Goal: Information Seeking & Learning: Check status

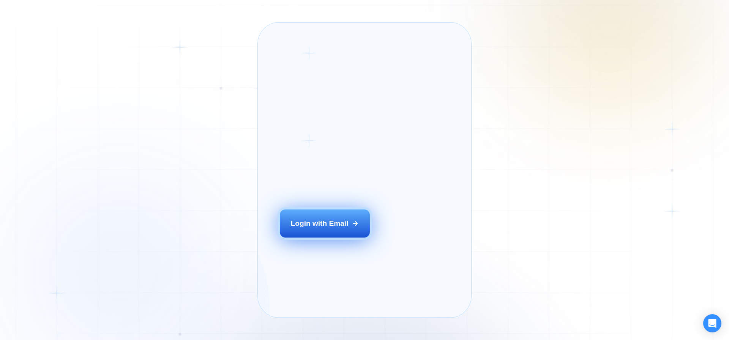
click at [340, 233] on button "Login with Email" at bounding box center [325, 224] width 90 height 28
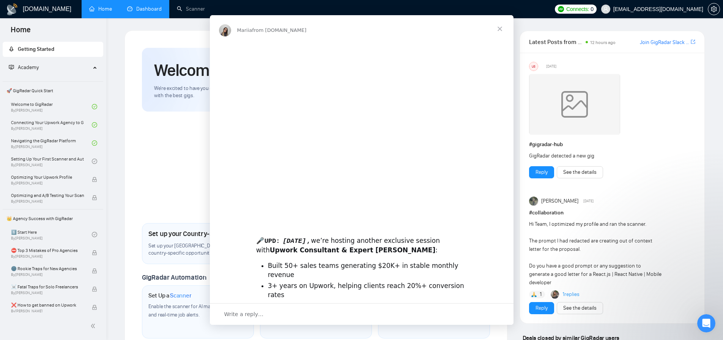
click at [150, 12] on div "Intercom messenger" at bounding box center [361, 170] width 723 height 340
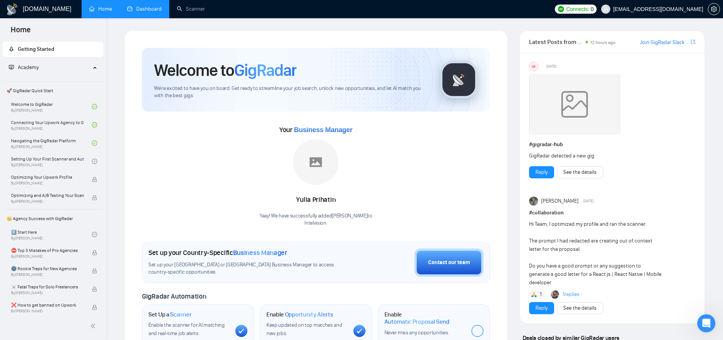
click at [148, 12] on link "Dashboard" at bounding box center [144, 9] width 35 height 6
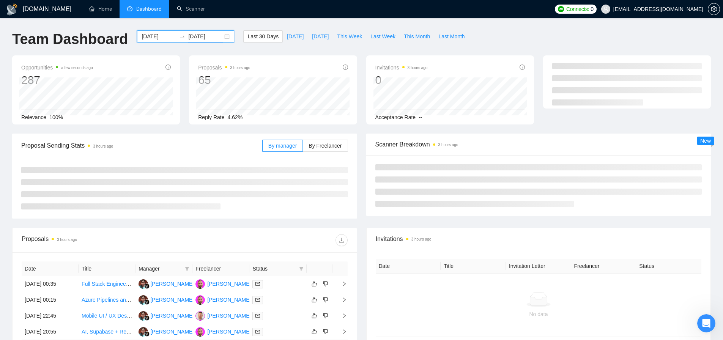
click at [216, 36] on input "2025-09-05" at bounding box center [205, 36] width 35 height 8
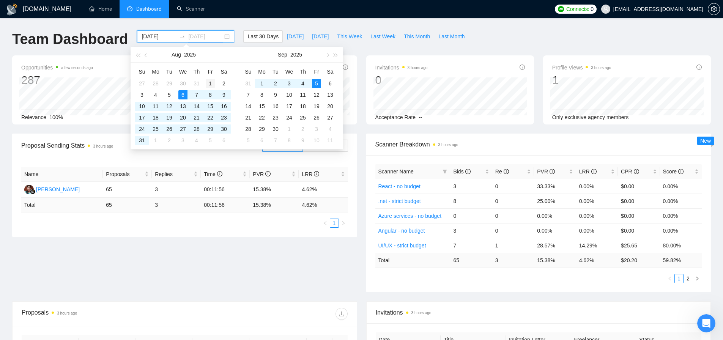
type input "2025-08-01"
click at [211, 86] on div "1" at bounding box center [210, 83] width 9 height 9
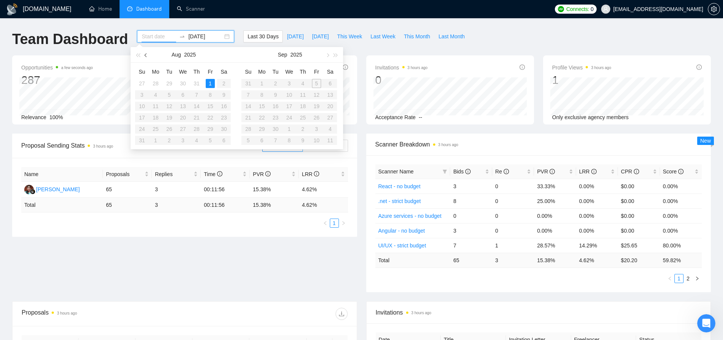
click at [146, 55] on span "button" at bounding box center [147, 55] width 4 height 4
click at [329, 55] on button "button" at bounding box center [327, 54] width 8 height 15
click at [155, 36] on input at bounding box center [159, 36] width 35 height 8
type input "2025-08-06"
type input "2025-09-05"
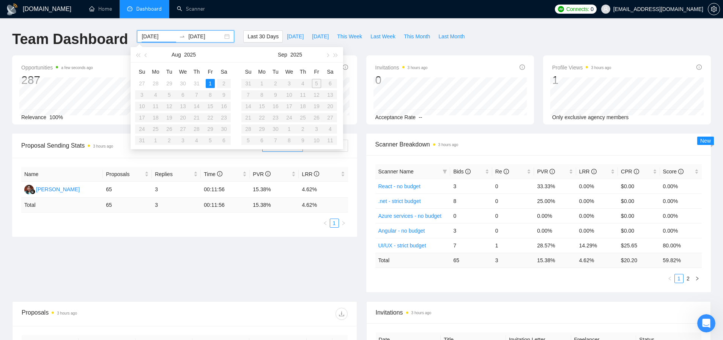
click at [249, 23] on div "GigRadar.io Home Dashboard Scanner Connects: 0 ykotula@intelvision.pro Team Das…" at bounding box center [361, 301] width 723 height 602
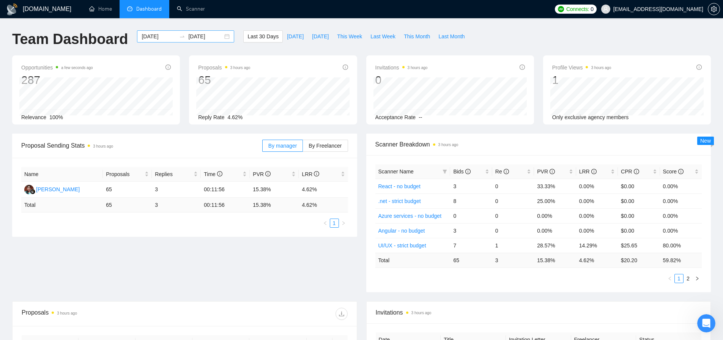
click at [158, 36] on input "2025-08-06" at bounding box center [159, 36] width 35 height 8
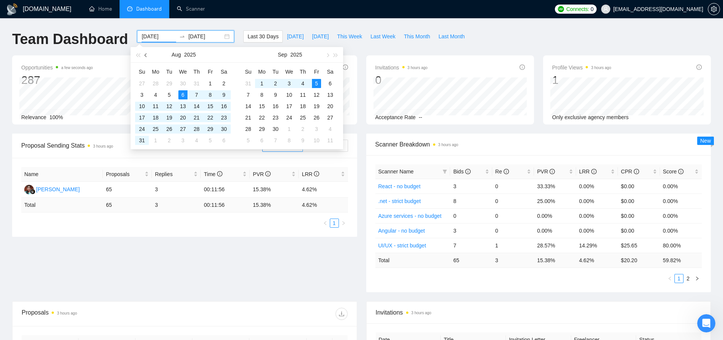
click at [146, 55] on span "button" at bounding box center [147, 55] width 4 height 4
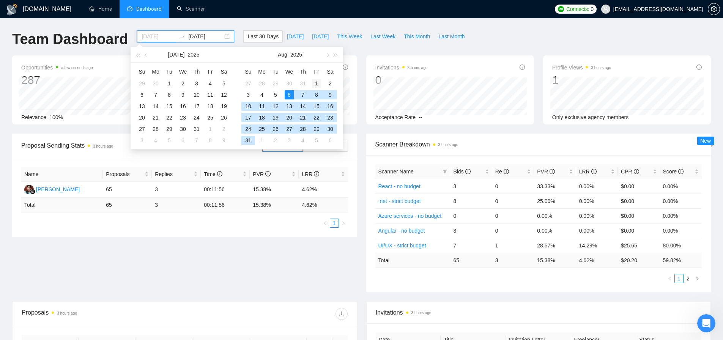
type input "2025-08-01"
click at [315, 84] on div "1" at bounding box center [316, 83] width 9 height 9
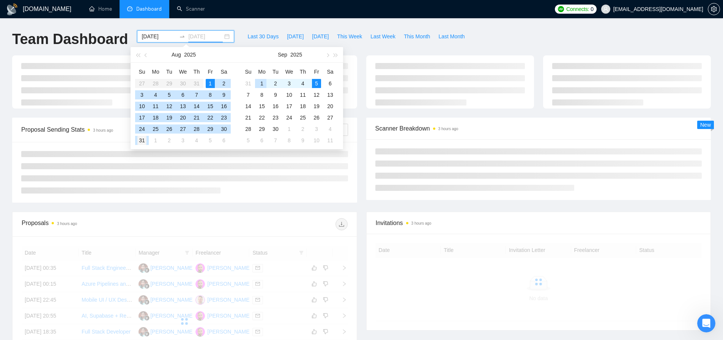
type input "2025-08-31"
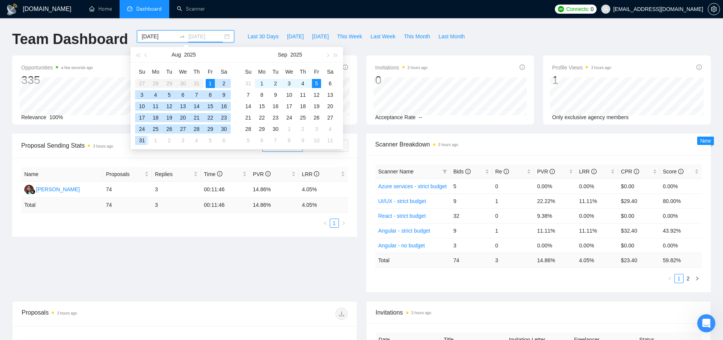
click at [144, 140] on div "31" at bounding box center [141, 140] width 9 height 9
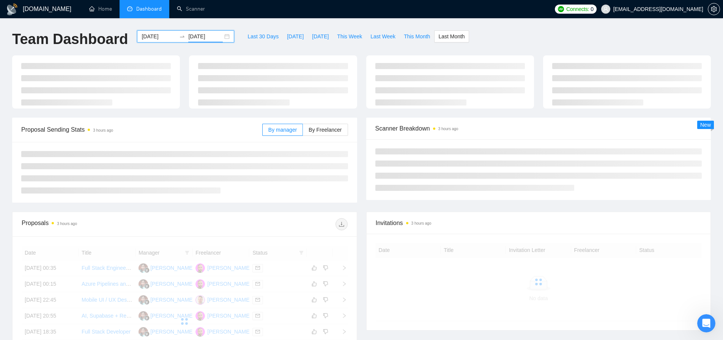
click at [274, 21] on div "GigRadar.io Home Dashboard Scanner Connects: 0 ykotula@intelvision.pro Team Das…" at bounding box center [361, 256] width 723 height 512
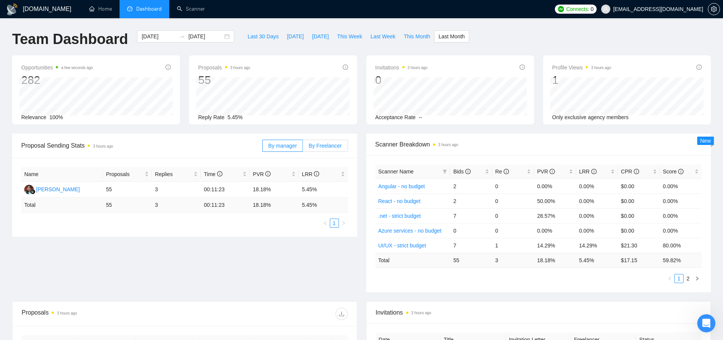
click at [322, 148] on span "By Freelancer" at bounding box center [325, 146] width 33 height 6
click at [303, 148] on input "By Freelancer" at bounding box center [303, 148] width 0 height 0
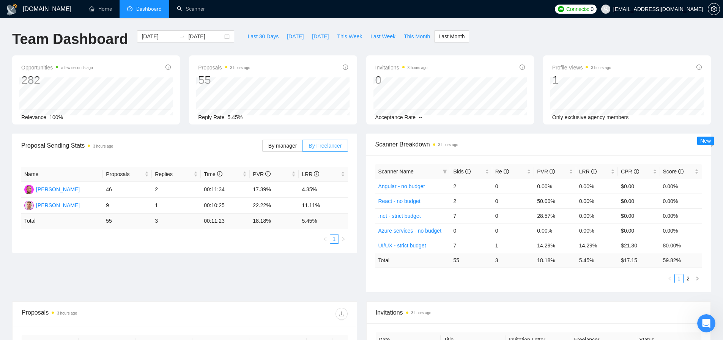
click at [322, 148] on span "By Freelancer" at bounding box center [325, 146] width 33 height 6
click at [303, 148] on input "By Freelancer" at bounding box center [303, 148] width 0 height 0
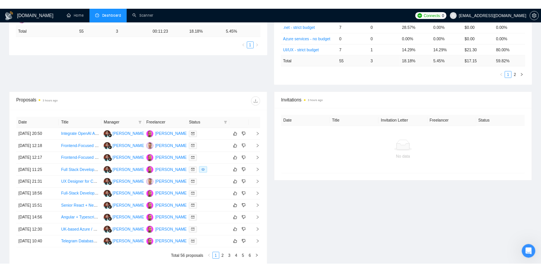
scroll to position [192, 0]
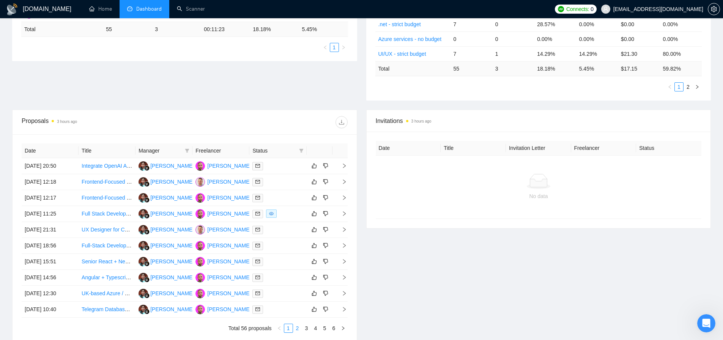
click at [300, 329] on link "2" at bounding box center [298, 328] width 8 height 8
click at [289, 330] on link "1" at bounding box center [288, 328] width 8 height 8
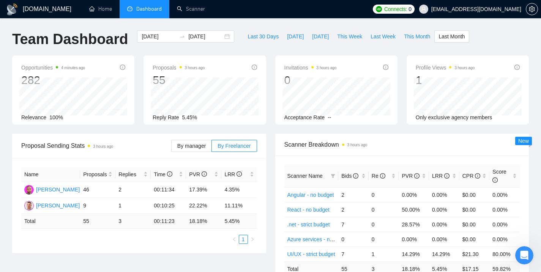
click at [137, 142] on span "Proposal Sending Stats 3 hours ago" at bounding box center [96, 145] width 150 height 9
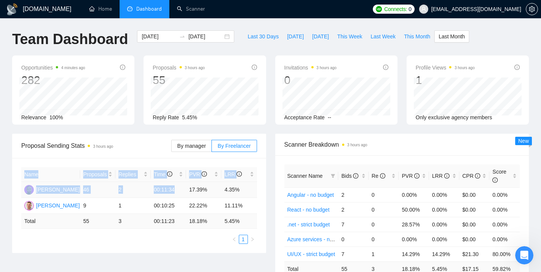
drag, startPoint x: 17, startPoint y: 189, endPoint x: 176, endPoint y: 189, distance: 158.4
click at [176, 189] on div "Name Proposals Replies Time PVR LRR Yurii Kotula 46 2 00:11:34 17.39% 4.35% Rom…" at bounding box center [139, 205] width 254 height 95
click at [126, 161] on div "Name Proposals Replies Time PVR LRR Yurii Kotula 46 2 00:11:34 17.39% 4.35% Rom…" at bounding box center [139, 205] width 254 height 95
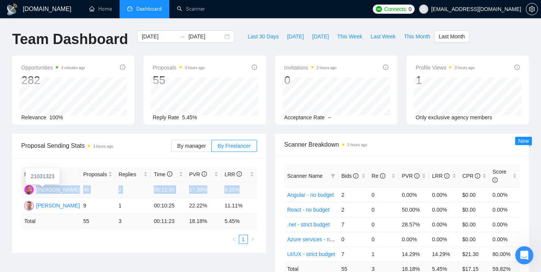
drag, startPoint x: 244, startPoint y: 188, endPoint x: 36, endPoint y: 188, distance: 207.7
click at [36, 188] on tr "Yurii Kotula 46 2 00:11:34 17.39% 4.35%" at bounding box center [139, 190] width 236 height 16
copy tr "Yurii Kotula 46 2 00:11:34 17.39% 4.35%"
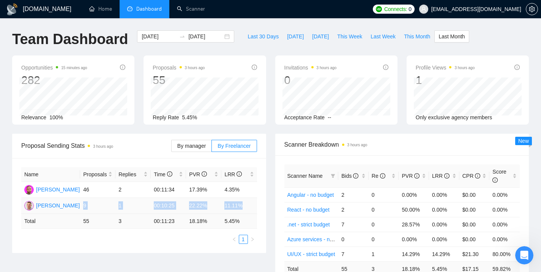
drag, startPoint x: 249, startPoint y: 205, endPoint x: 74, endPoint y: 206, distance: 174.7
click at [74, 206] on tr "Roman Yarovyy 9 1 00:10:25 22.22% 11.11%" at bounding box center [139, 206] width 236 height 16
copy tr "9 1 00:10:25 22.22% 11.11%"
drag, startPoint x: 254, startPoint y: 207, endPoint x: 36, endPoint y: 205, distance: 218.0
click at [36, 205] on tr "Roman Yarovyy 9 1 00:10:25 22.22% 11.11%" at bounding box center [139, 206] width 236 height 16
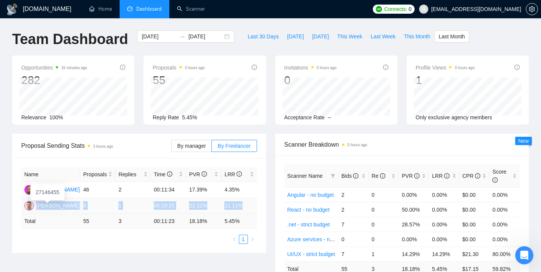
copy tr "Roman Yarovyy 9 1 00:10:25 22.22% 11.11%"
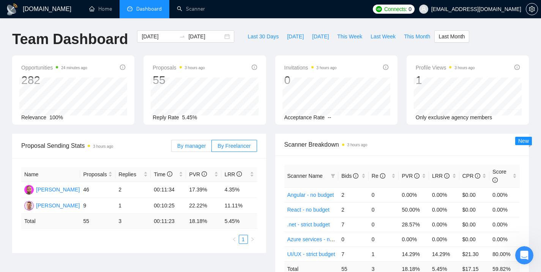
click at [194, 148] on span "By manager" at bounding box center [191, 146] width 28 height 6
click at [172, 148] on input "By manager" at bounding box center [172, 148] width 0 height 0
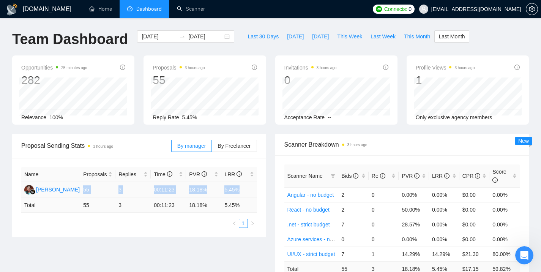
drag, startPoint x: 81, startPoint y: 188, endPoint x: 246, endPoint y: 191, distance: 165.2
click at [246, 191] on tr "Yulia Prihatin 55 3 00:11:23 18.18% 5.45%" at bounding box center [139, 190] width 236 height 16
copy tr "55 3 00:11:23 18.18% 5.45%"
click at [155, 191] on td "00:11:23" at bounding box center [168, 190] width 35 height 16
drag, startPoint x: 150, startPoint y: 190, endPoint x: 193, endPoint y: 190, distance: 42.5
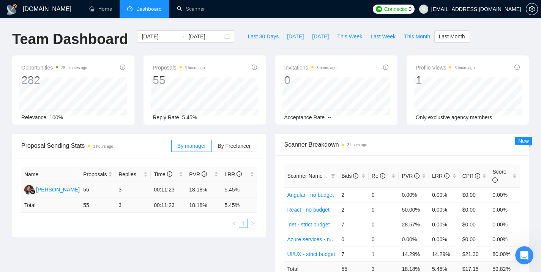
click at [193, 190] on tr "Yulia Prihatin 55 3 00:11:23 18.18% 5.45%" at bounding box center [139, 190] width 236 height 16
drag, startPoint x: 150, startPoint y: 190, endPoint x: 182, endPoint y: 190, distance: 32.3
click at [182, 190] on tr "Yulia Prihatin 55 3 00:11:23 18.18% 5.45%" at bounding box center [139, 190] width 236 height 16
copy tr "00:11:23"
drag, startPoint x: 189, startPoint y: 188, endPoint x: 210, endPoint y: 188, distance: 21.3
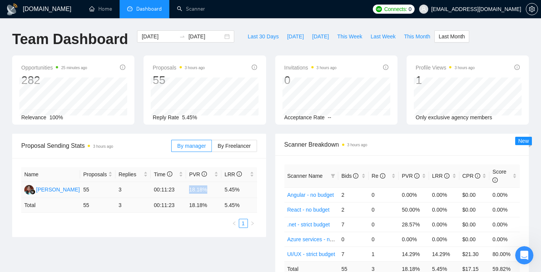
click at [210, 188] on td "18.18%" at bounding box center [203, 190] width 35 height 16
copy td "18.18%"
click at [221, 36] on div "2025-08-01 2025-08-31" at bounding box center [185, 36] width 97 height 12
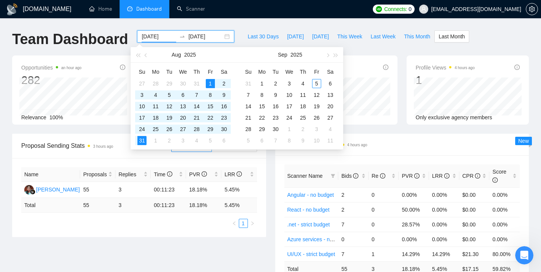
click at [217, 36] on div "2025-08-01 2025-08-31" at bounding box center [185, 36] width 97 height 12
click at [146, 54] on span "button" at bounding box center [147, 55] width 4 height 4
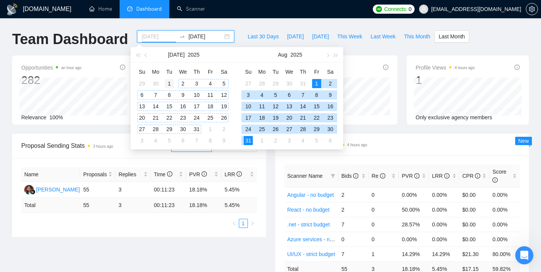
type input "2025-07-01"
click at [172, 85] on div "1" at bounding box center [169, 83] width 9 height 9
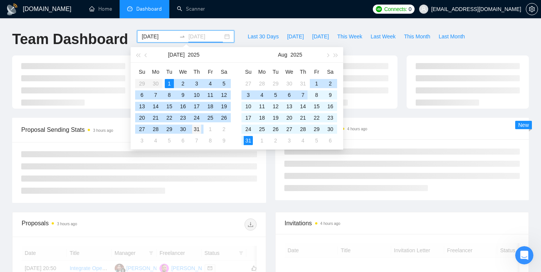
type input "2025-07-31"
click at [198, 131] on div "31" at bounding box center [196, 129] width 9 height 9
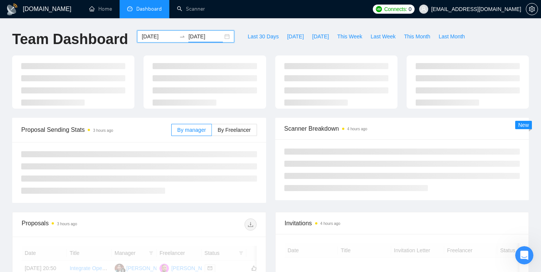
click at [262, 22] on div "GigRadar.io Home Dashboard Scanner Connects: 0 ykotula@intelvision.pro Team Das…" at bounding box center [270, 256] width 541 height 512
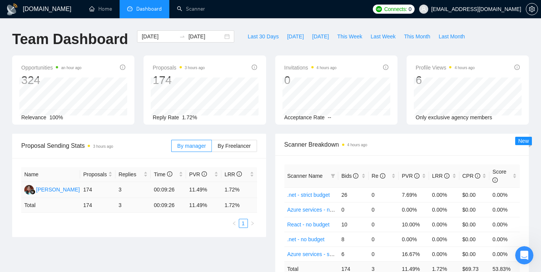
click at [194, 188] on td "11.49%" at bounding box center [203, 190] width 35 height 16
drag, startPoint x: 187, startPoint y: 188, endPoint x: 210, endPoint y: 188, distance: 22.8
click at [210, 188] on tr "Yulia Prihatin 174 3 00:09:26 11.49% 1.72%" at bounding box center [139, 190] width 236 height 16
copy tr "11.49%"
